Goal: Task Accomplishment & Management: Use online tool/utility

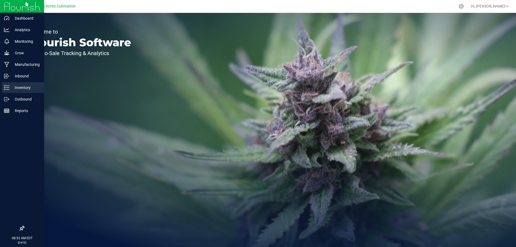
click at [14, 88] on p "Inventory" at bounding box center [25, 87] width 32 height 6
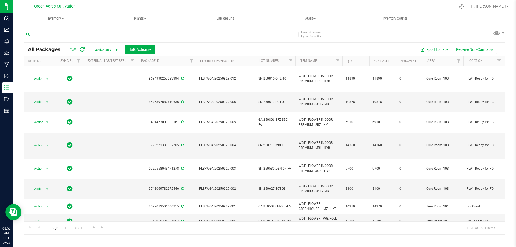
click at [63, 34] on input "text" at bounding box center [134, 34] width 220 height 8
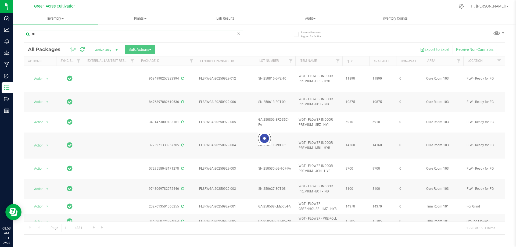
type input "d"
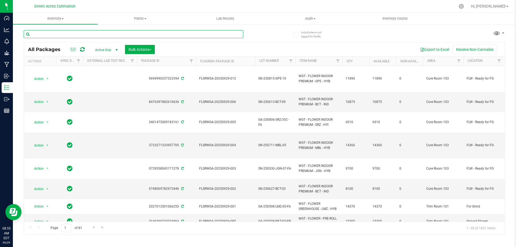
click at [68, 36] on input "text" at bounding box center [134, 34] width 220 height 8
type input "pzt-33h"
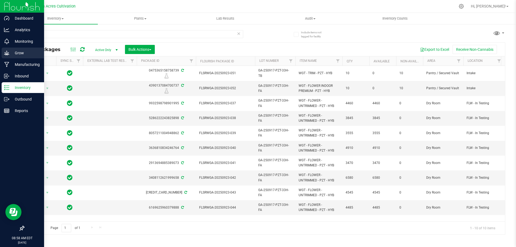
click at [5, 53] on icon at bounding box center [6, 52] width 5 height 5
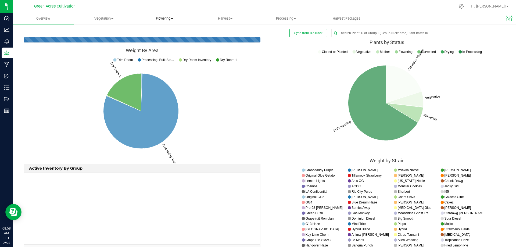
click at [156, 19] on span "Flowering" at bounding box center [165, 18] width 60 height 5
click at [159, 38] on span "Flowering groups" at bounding box center [156, 39] width 45 height 5
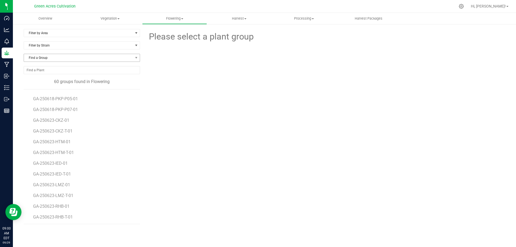
scroll to position [85, 0]
click at [57, 30] on span "Filter by Area" at bounding box center [78, 33] width 109 height 8
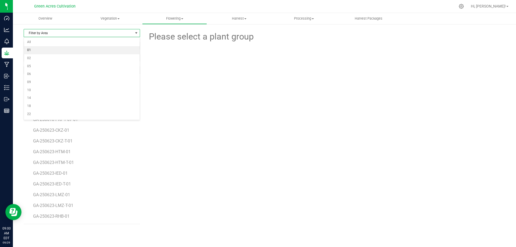
click at [42, 48] on li "01" at bounding box center [82, 50] width 116 height 8
click at [225, 127] on div "Please select a plant group" at bounding box center [324, 126] width 361 height 195
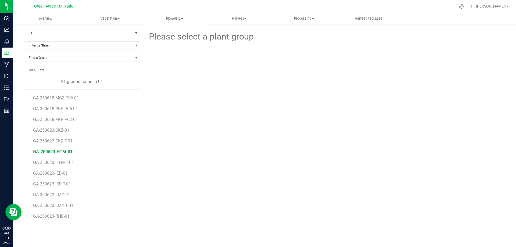
click at [52, 151] on span "GA-250623-HTM-01" at bounding box center [53, 151] width 40 height 5
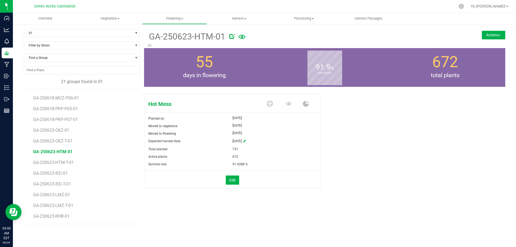
click at [495, 36] on button "Actions" at bounding box center [493, 35] width 23 height 9
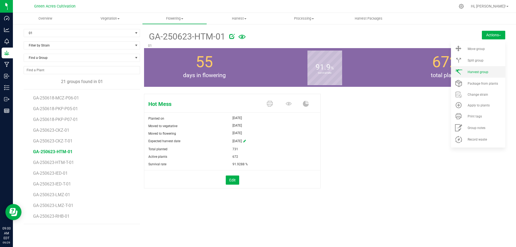
click at [482, 68] on li "Harvest group" at bounding box center [478, 72] width 54 height 12
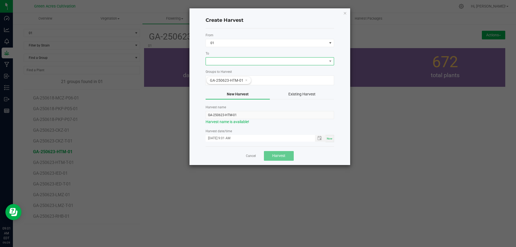
click at [230, 62] on span at bounding box center [266, 62] width 121 height 8
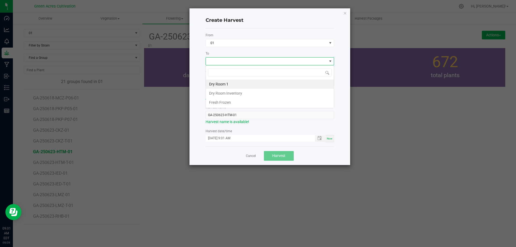
scroll to position [8, 128]
click at [220, 83] on li "Dry Room 1" at bounding box center [270, 84] width 128 height 9
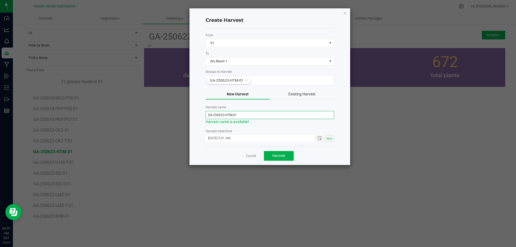
drag, startPoint x: 223, startPoint y: 113, endPoint x: 227, endPoint y: 129, distance: 15.7
click at [225, 115] on input "GA-250623-HTM-01" at bounding box center [270, 115] width 128 height 8
click at [251, 115] on input "GA-250929-HTM-01" at bounding box center [270, 115] width 128 height 8
type input "GA-250929-HTM-01"
click at [332, 127] on form "From 01 To Dry Room 1 Groups to Harvest GA-250623-HTM-01 New Harvest Existing H…" at bounding box center [270, 87] width 128 height 109
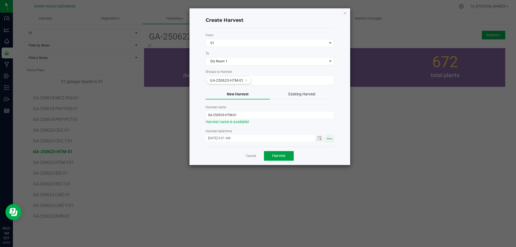
click at [287, 157] on button "Harvest" at bounding box center [279, 156] width 30 height 10
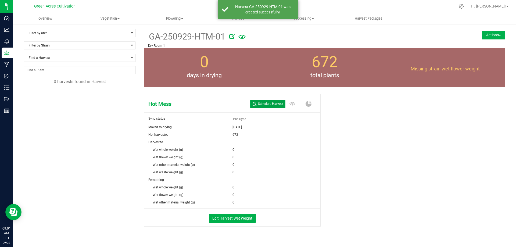
click at [263, 103] on span "Schedule Harvest" at bounding box center [270, 104] width 25 height 5
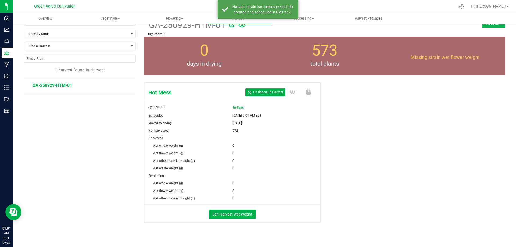
scroll to position [18, 0]
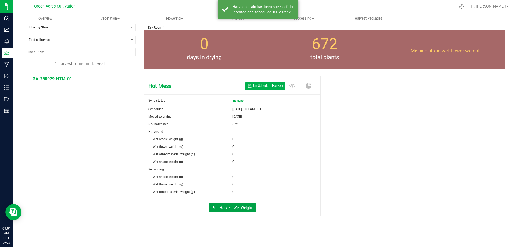
click at [235, 206] on button "Edit Harvest Wet Weight" at bounding box center [232, 207] width 47 height 9
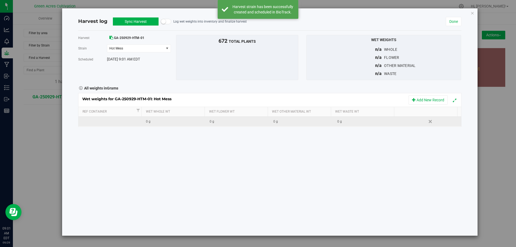
click at [213, 120] on div "0 g" at bounding box center [240, 121] width 60 height 5
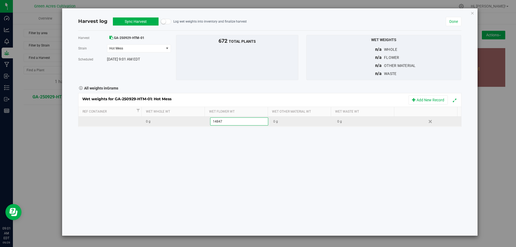
type input "148475"
click at [361, 120] on div "0 g" at bounding box center [367, 121] width 60 height 5
type input "66255"
click at [356, 143] on div "Harvest GA-250929-HTM-01 [GEOGRAPHIC_DATA] Hot Mess Select strain Hot Mess Sche…" at bounding box center [269, 133] width 383 height 205
click at [131, 23] on button "Sync Harvest" at bounding box center [136, 21] width 46 height 8
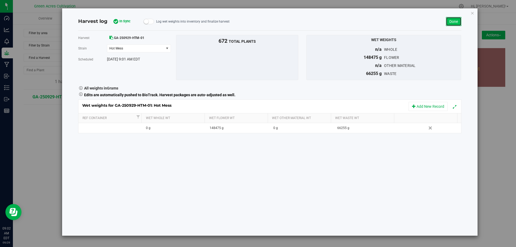
click at [453, 20] on link "Done" at bounding box center [454, 21] width 16 height 9
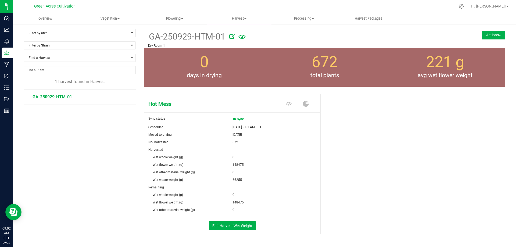
click at [492, 36] on button "Actions" at bounding box center [493, 35] width 23 height 9
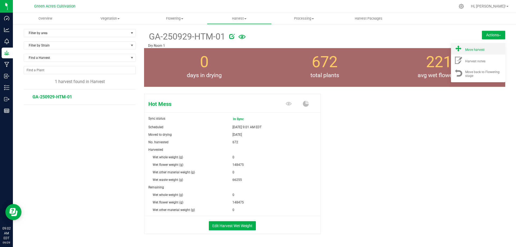
click at [482, 48] on div "Move harvest" at bounding box center [483, 49] width 37 height 6
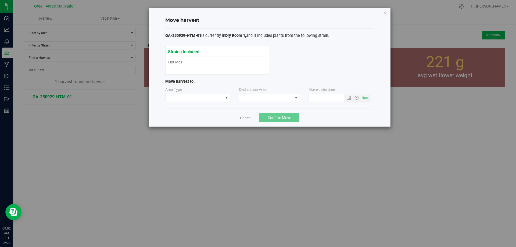
type input "[DATE] 9:02 AM"
click at [266, 96] on span at bounding box center [266, 98] width 54 height 8
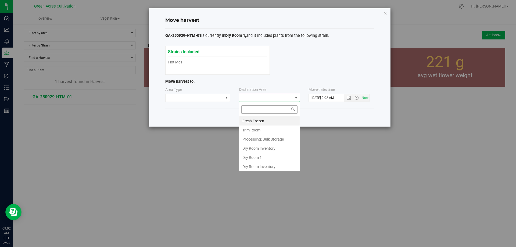
scroll to position [8, 61]
click at [259, 153] on li "Dry Room 1" at bounding box center [269, 157] width 60 height 9
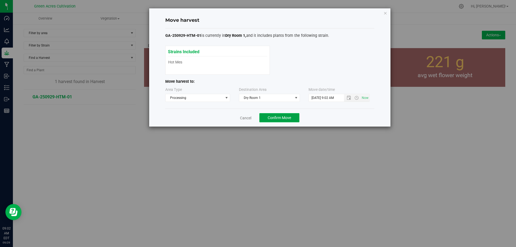
click at [280, 117] on span "Confirm Move" at bounding box center [279, 118] width 23 height 4
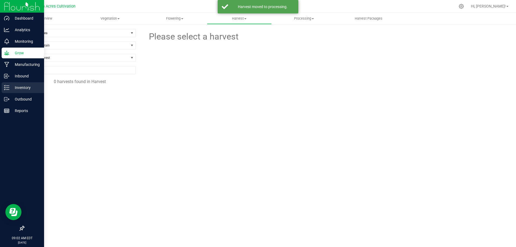
click at [14, 87] on p "Inventory" at bounding box center [25, 87] width 32 height 6
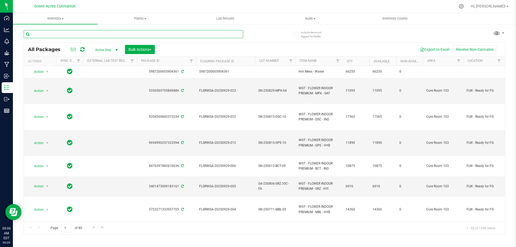
click at [59, 33] on input "text" at bounding box center [134, 34] width 220 height 8
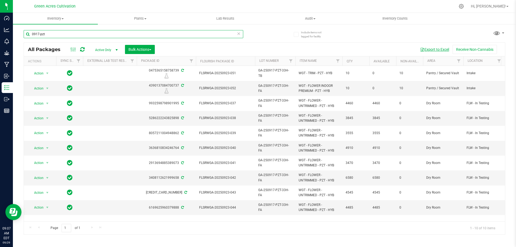
type input "0917-pzt"
click at [426, 50] on button "Export to Excel" at bounding box center [435, 49] width 36 height 9
drag, startPoint x: 137, startPoint y: 49, endPoint x: 135, endPoint y: 53, distance: 4.0
click at [136, 49] on span "Bulk Actions" at bounding box center [139, 49] width 23 height 4
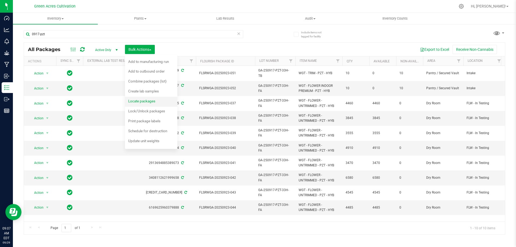
click at [138, 99] on span "Locate packages" at bounding box center [141, 101] width 27 height 4
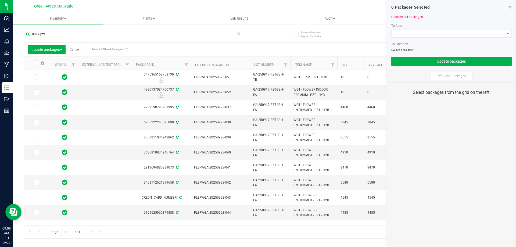
click at [37, 63] on icon at bounding box center [34, 63] width 3 height 0
click at [0, 0] on input "checkbox" at bounding box center [0, 0] width 0 height 0
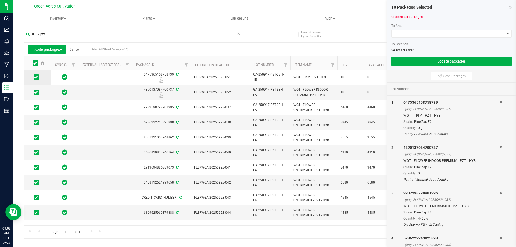
drag, startPoint x: 37, startPoint y: 77, endPoint x: 37, endPoint y: 81, distance: 4.6
click at [37, 77] on icon at bounding box center [35, 77] width 3 height 0
click at [0, 0] on input "checkbox" at bounding box center [0, 0] width 0 height 0
click at [35, 92] on icon at bounding box center [35, 92] width 3 height 0
click at [0, 0] on input "checkbox" at bounding box center [0, 0] width 0 height 0
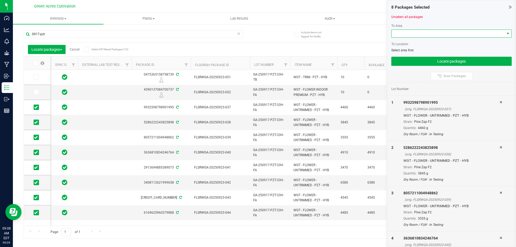
click at [421, 31] on span at bounding box center [448, 34] width 113 height 8
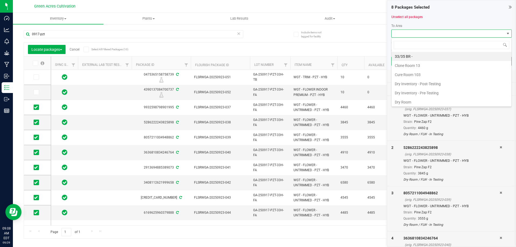
scroll to position [8, 120]
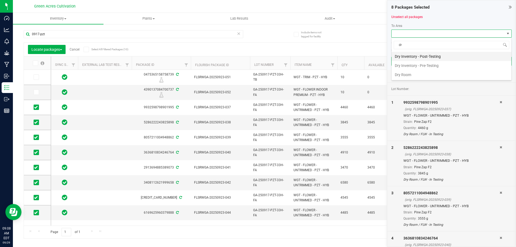
type input "d"
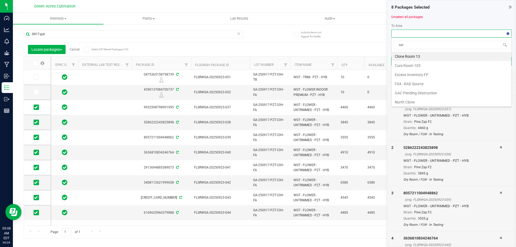
type input "cure"
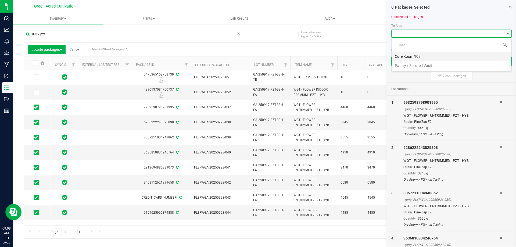
click at [415, 54] on li "Cure Room 103" at bounding box center [452, 56] width 120 height 9
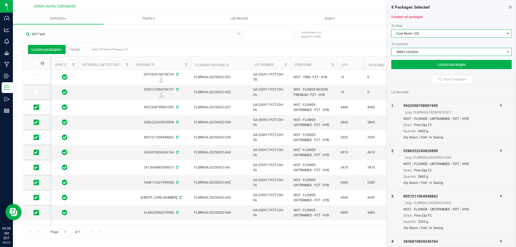
click at [415, 53] on span "Select Location" at bounding box center [448, 52] width 113 height 8
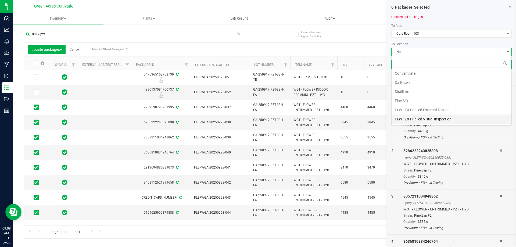
scroll to position [27, 0]
click at [412, 120] on li "FLW - In Testing" at bounding box center [452, 120] width 120 height 9
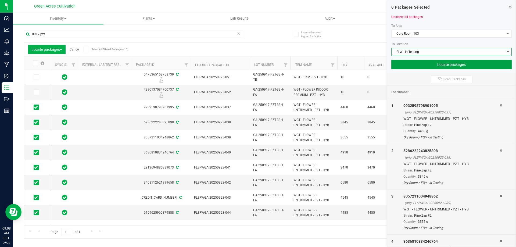
click at [438, 64] on button "Locate packages" at bounding box center [451, 64] width 120 height 9
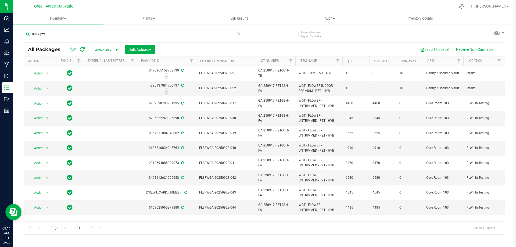
click at [59, 33] on input "0917-pzt" at bounding box center [134, 34] width 220 height 8
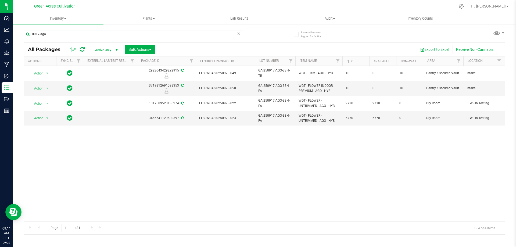
type input "0917-ago"
click at [434, 49] on button "Export to Excel" at bounding box center [435, 49] width 36 height 9
click at [131, 48] on span "Bulk Actions" at bounding box center [139, 49] width 23 height 4
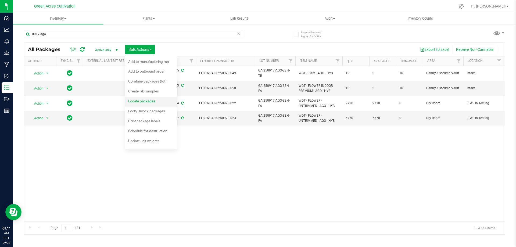
click at [148, 100] on span "Locate packages" at bounding box center [141, 101] width 27 height 4
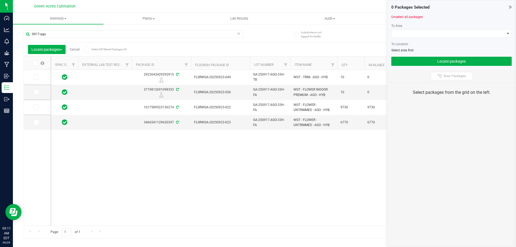
click at [34, 63] on icon at bounding box center [34, 63] width 3 height 0
click at [0, 0] on input "checkbox" at bounding box center [0, 0] width 0 height 0
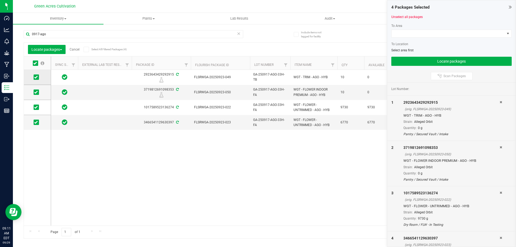
click at [35, 77] on icon at bounding box center [35, 77] width 3 height 0
click at [0, 0] on input "checkbox" at bounding box center [0, 0] width 0 height 0
click at [38, 93] on span at bounding box center [36, 91] width 5 height 5
click at [0, 0] on input "checkbox" at bounding box center [0, 0] width 0 height 0
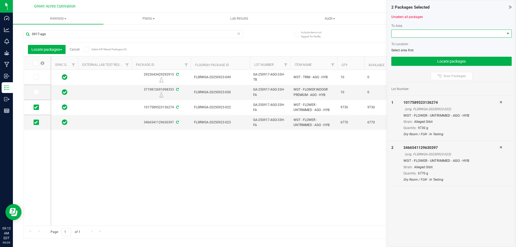
click at [399, 37] on span at bounding box center [448, 34] width 113 height 8
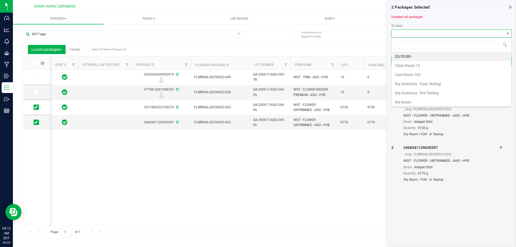
scroll to position [8, 120]
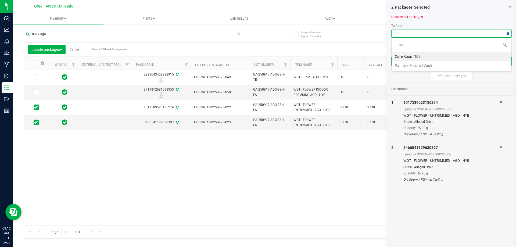
type input "cure"
click at [406, 58] on li "Cure Room 103" at bounding box center [452, 56] width 120 height 9
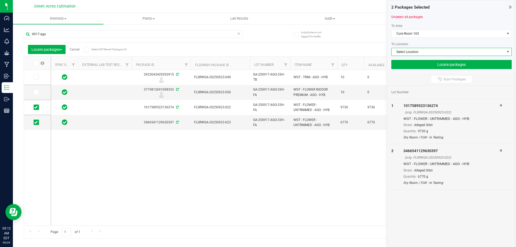
click at [405, 51] on span "Select Location" at bounding box center [448, 52] width 113 height 8
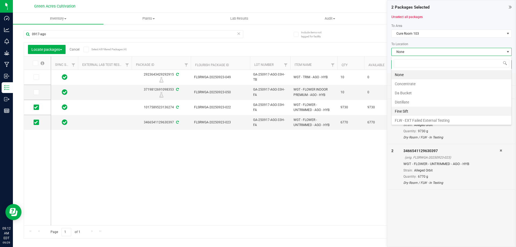
scroll to position [27, 0]
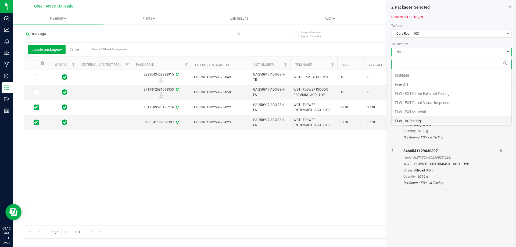
click at [418, 120] on li "FLW - In Testing" at bounding box center [452, 120] width 120 height 9
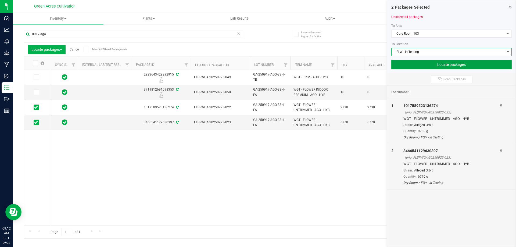
click at [412, 64] on button "Locate packages" at bounding box center [451, 64] width 120 height 9
